Goal: Task Accomplishment & Management: Use online tool/utility

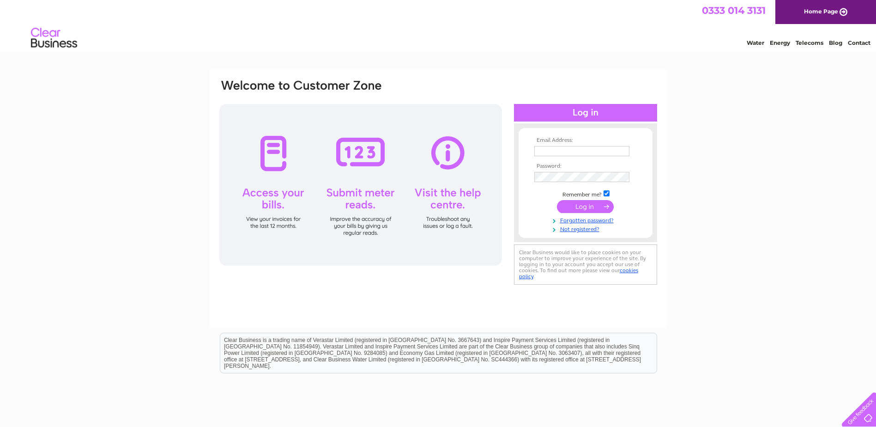
type input "pam.stewart@scottishseafarms.com"
click at [582, 202] on input "submit" at bounding box center [585, 206] width 57 height 13
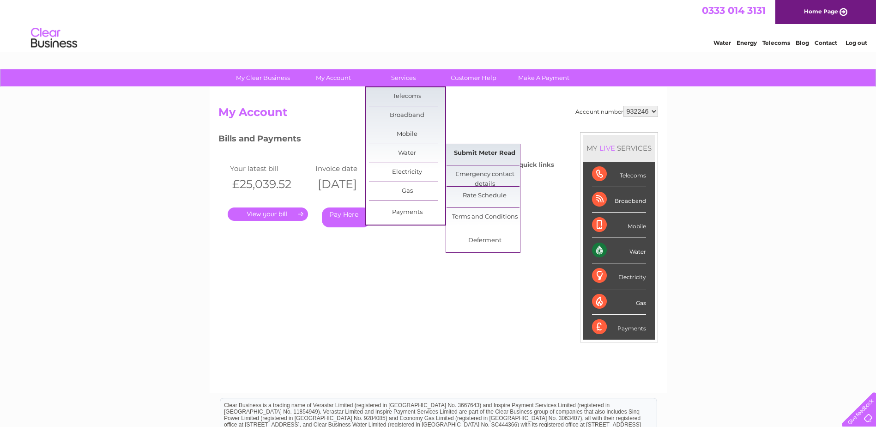
click at [471, 150] on link "Submit Meter Read" at bounding box center [484, 153] width 76 height 18
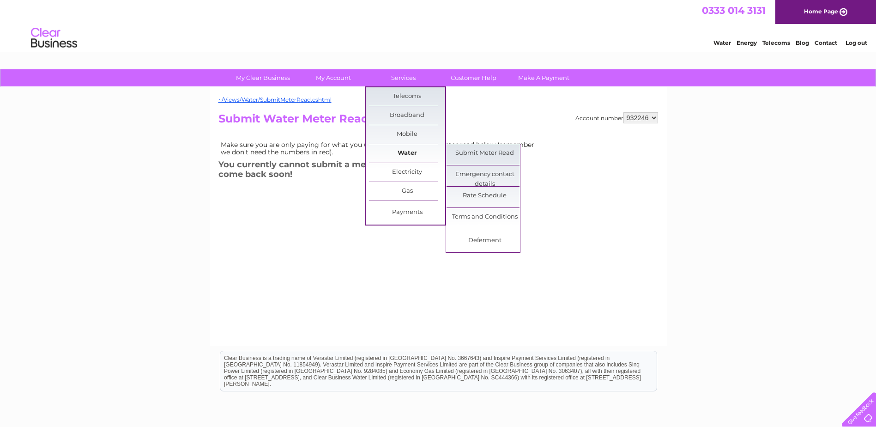
click at [406, 151] on link "Water" at bounding box center [407, 153] width 76 height 18
click at [465, 152] on link "Submit Meter Read" at bounding box center [484, 153] width 76 height 18
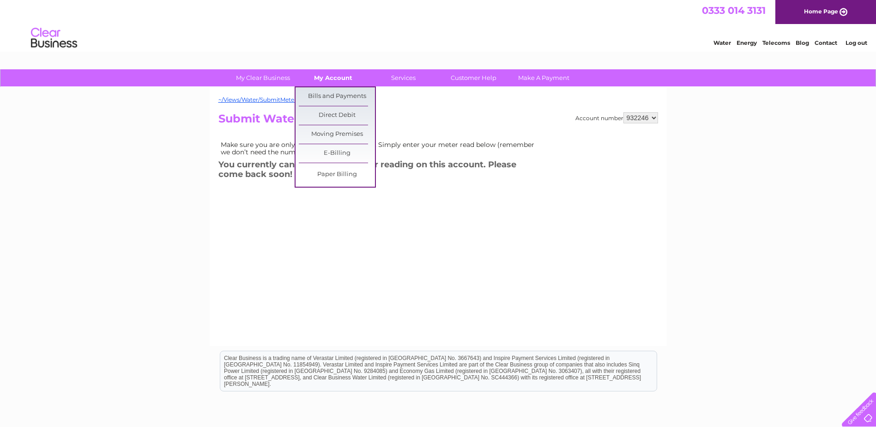
click at [336, 79] on link "My Account" at bounding box center [333, 77] width 76 height 17
click at [337, 95] on link "Bills and Payments" at bounding box center [337, 96] width 76 height 18
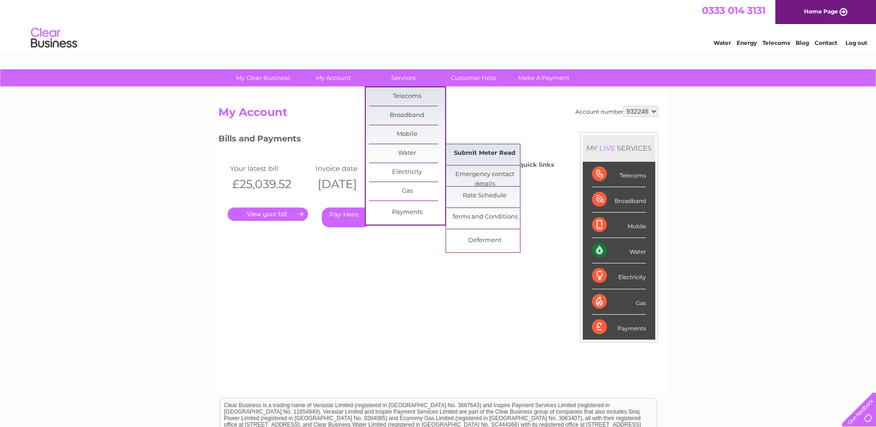
click at [483, 150] on link "Submit Meter Read" at bounding box center [484, 153] width 76 height 18
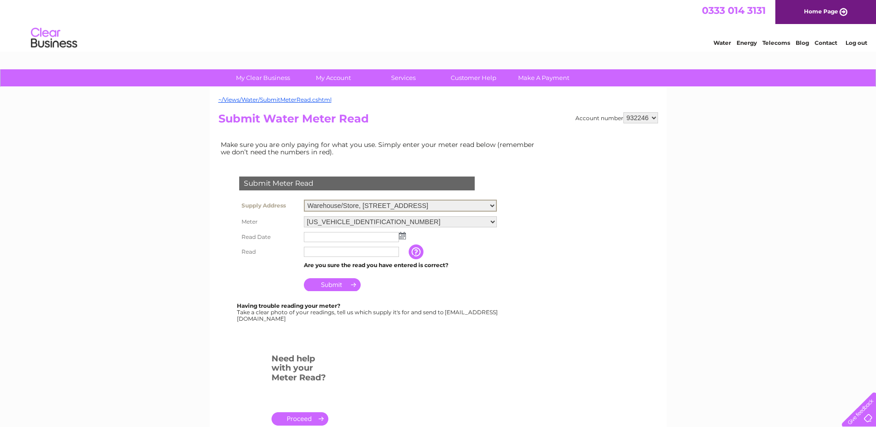
click at [492, 206] on select "Warehouse/Store, Boddaberrick, South Whiteness, Shetland, ZE2 9LJ Oyster Hatche…" at bounding box center [400, 205] width 193 height 12
select select "475423"
click at [304, 199] on select "Warehouse/Store, Boddaberrick, South Whiteness, Shetland, ZE2 9LJ Oyster Hatche…" at bounding box center [400, 205] width 193 height 12
click at [401, 235] on img at bounding box center [402, 234] width 7 height 7
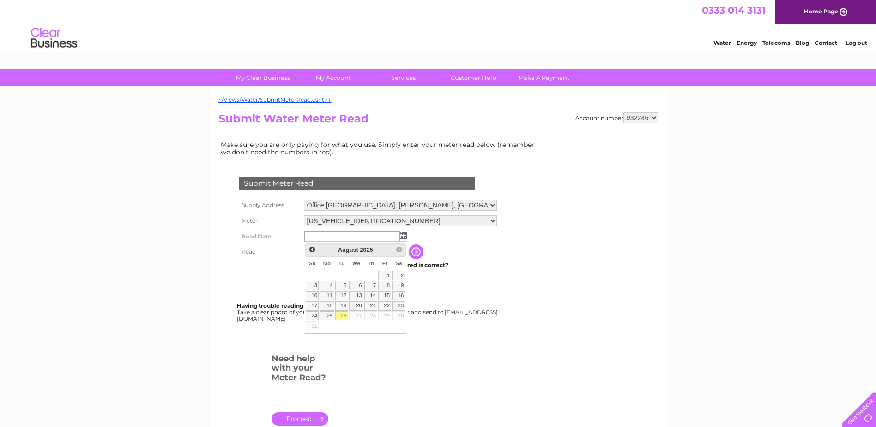
click at [345, 313] on link "26" at bounding box center [341, 315] width 13 height 9
type input "[DATE]"
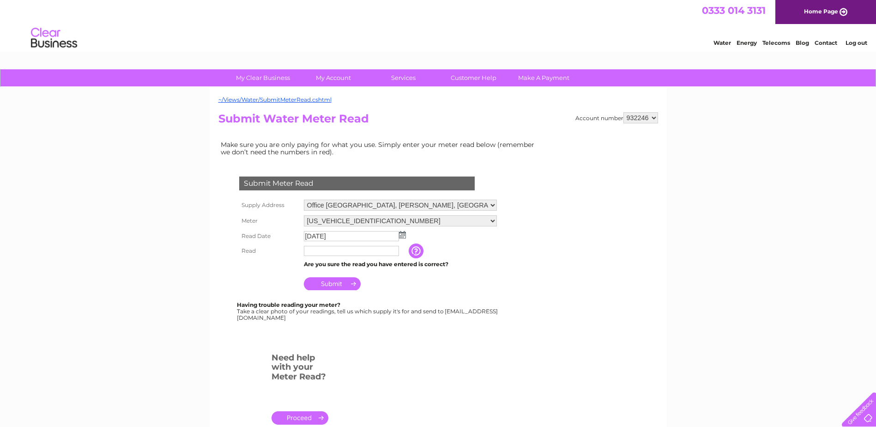
click at [360, 254] on input "text" at bounding box center [351, 251] width 95 height 10
type input "001954"
click at [307, 281] on input "Submit" at bounding box center [332, 283] width 57 height 13
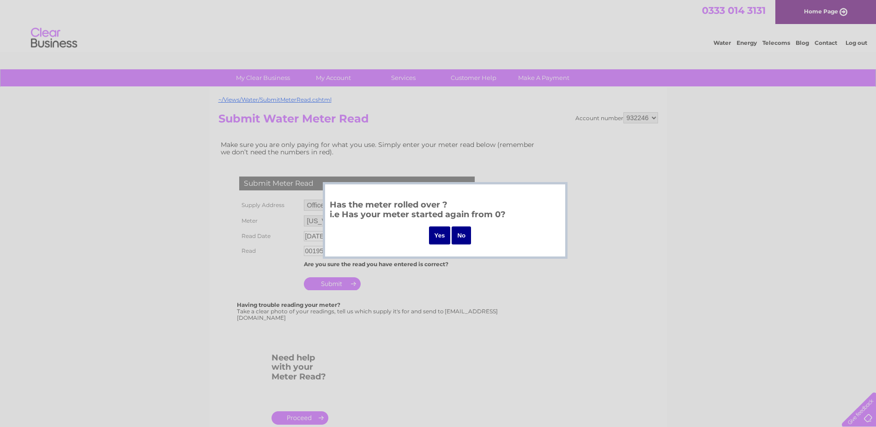
click at [446, 232] on input "Yes" at bounding box center [440, 235] width 22 height 18
